Goal: Task Accomplishment & Management: Manage account settings

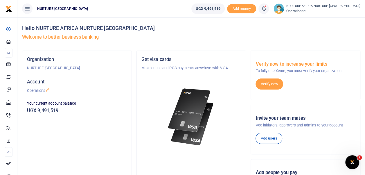
click at [266, 8] on icon at bounding box center [264, 9] width 6 height 6
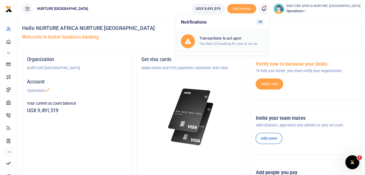
click at [236, 41] on div "Transactions to act upon You have 29 awaiting for your to act on" at bounding box center [231, 41] width 64 height 10
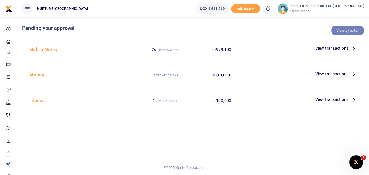
click at [341, 28] on link "View by batch" at bounding box center [347, 31] width 33 height 10
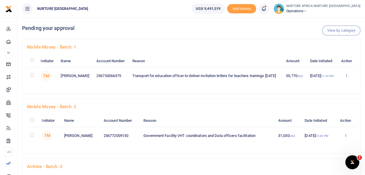
click at [346, 77] on icon at bounding box center [346, 75] width 4 height 4
click at [325, 91] on link "Approve" at bounding box center [325, 91] width 46 height 8
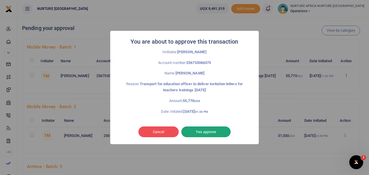
click at [213, 129] on button "Yes approve" at bounding box center [205, 131] width 49 height 11
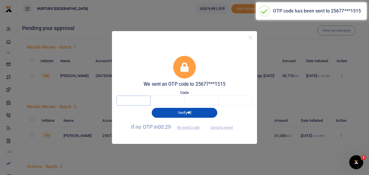
click at [135, 97] on input "text" at bounding box center [134, 100] width 34 height 10
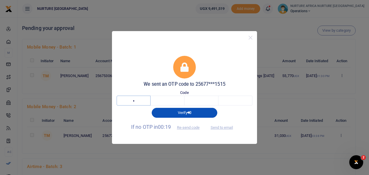
type input "4"
type input "7"
type input "2"
type input "7"
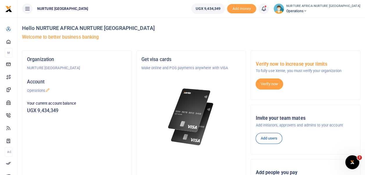
click at [266, 8] on icon at bounding box center [264, 9] width 6 height 6
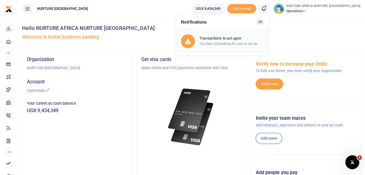
click at [261, 41] on div "Transactions to act upon You have 29 awaiting for your to act on" at bounding box center [231, 41] width 64 height 10
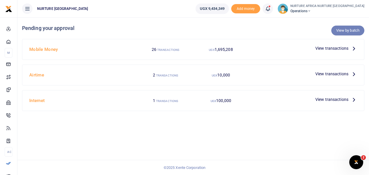
click at [343, 31] on link "View by batch" at bounding box center [347, 31] width 33 height 10
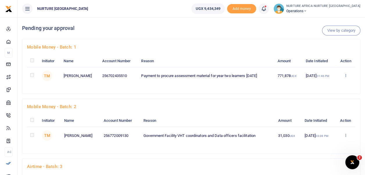
click at [347, 77] on icon at bounding box center [346, 75] width 4 height 4
click at [327, 86] on link "Approve" at bounding box center [325, 85] width 46 height 8
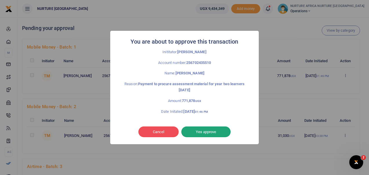
click at [209, 135] on button "Yes approve" at bounding box center [205, 131] width 49 height 11
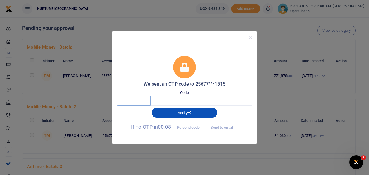
click at [134, 102] on input "text" at bounding box center [134, 100] width 34 height 10
type input "1"
type input "7"
type input "9"
type input "0"
